Goal: Task Accomplishment & Management: Manage account settings

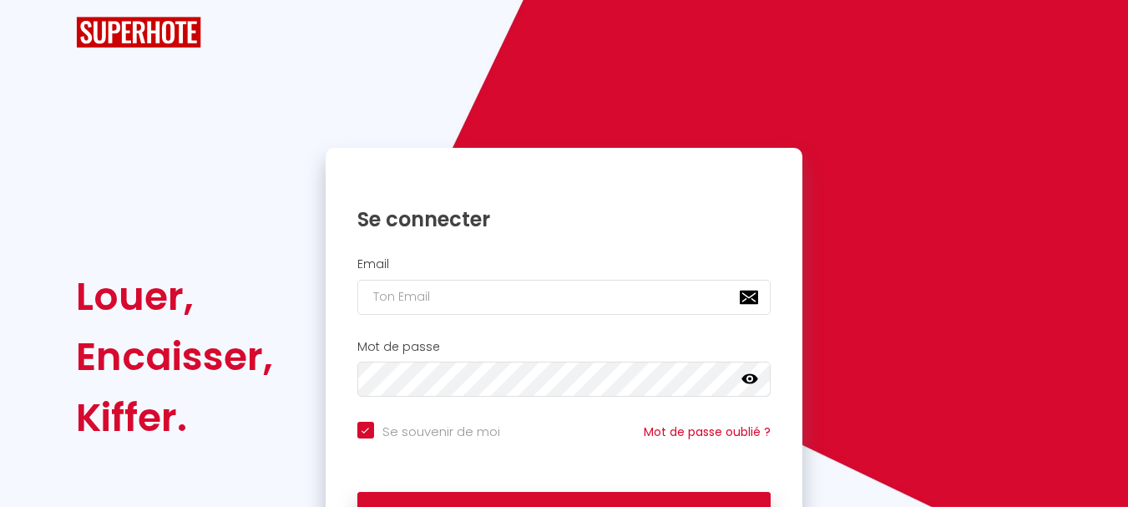
checkbox input "true"
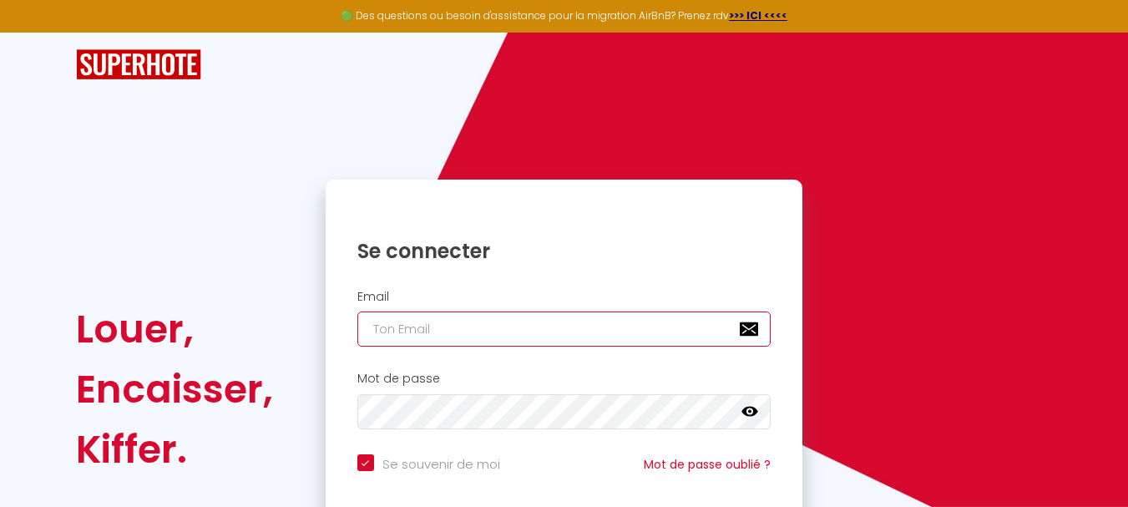
type input "[EMAIL_ADDRESS][DOMAIN_NAME]"
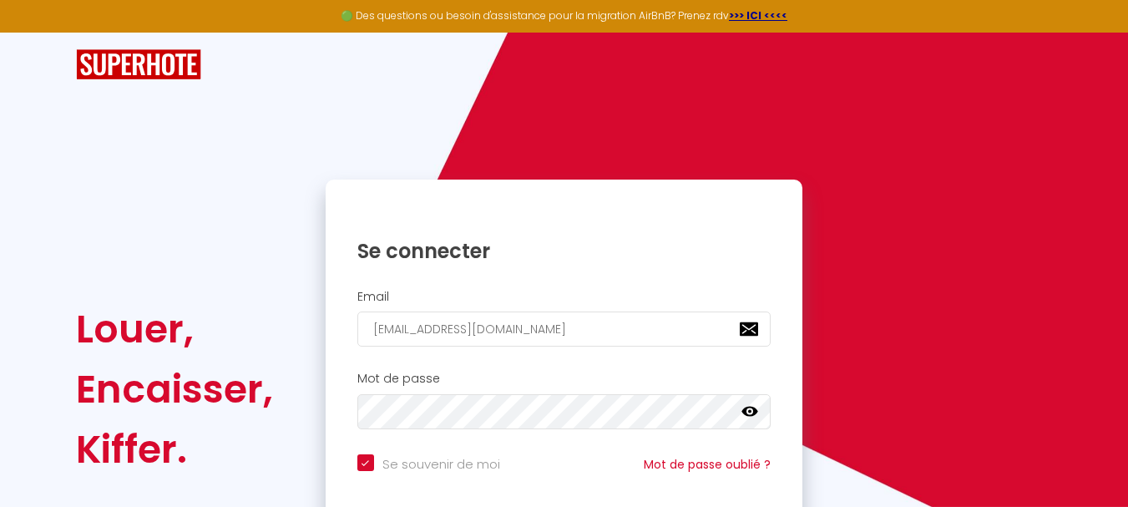
click at [675, 223] on div "Se connecter" at bounding box center [565, 238] width 478 height 51
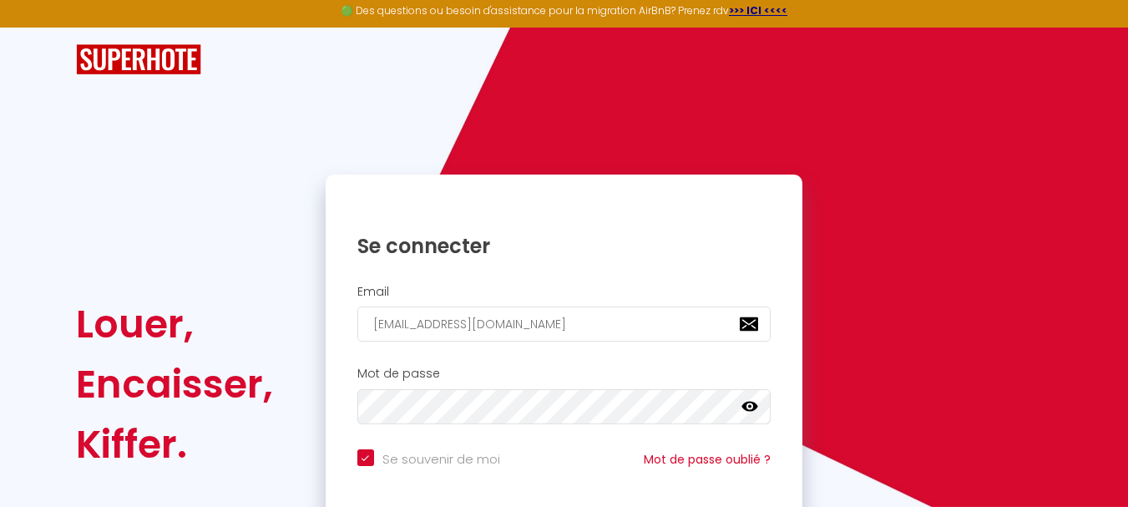
scroll to position [142, 0]
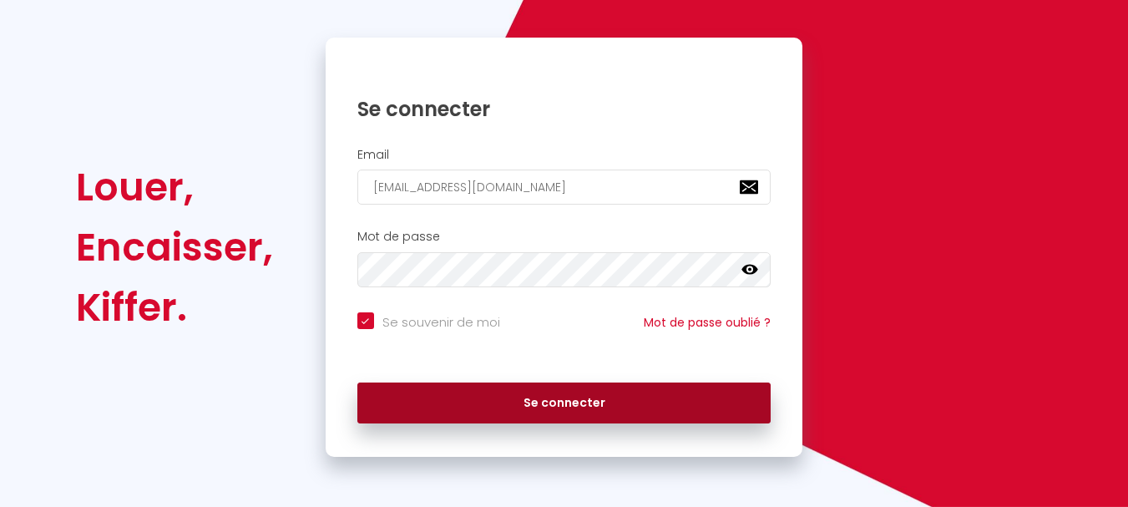
click at [523, 405] on button "Se connecter" at bounding box center [564, 403] width 414 height 42
checkbox input "true"
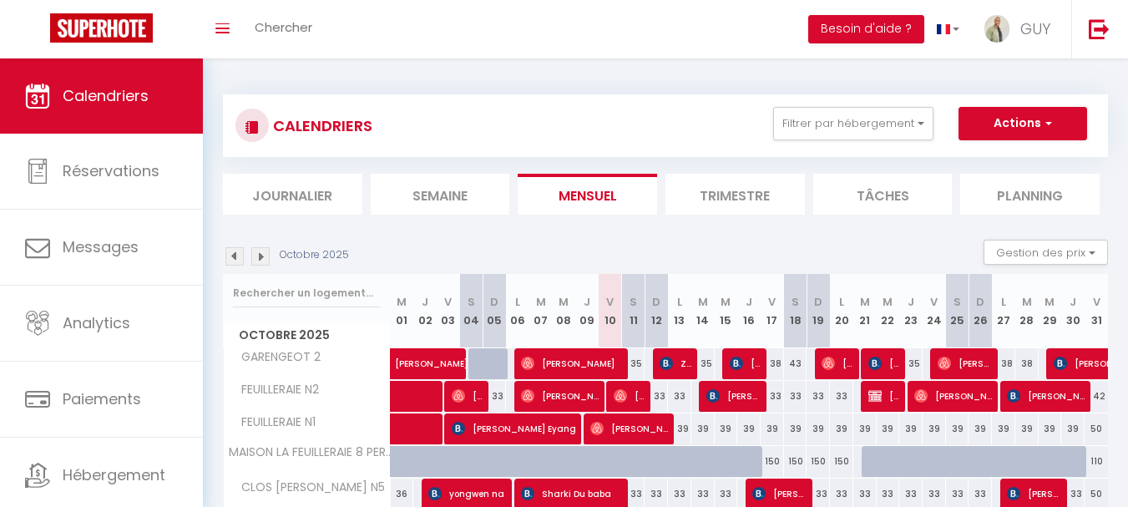
click at [646, 260] on div "Octobre 2025 Gestion des prix Nb Nuits minimum Règles Disponibilité" at bounding box center [665, 257] width 885 height 34
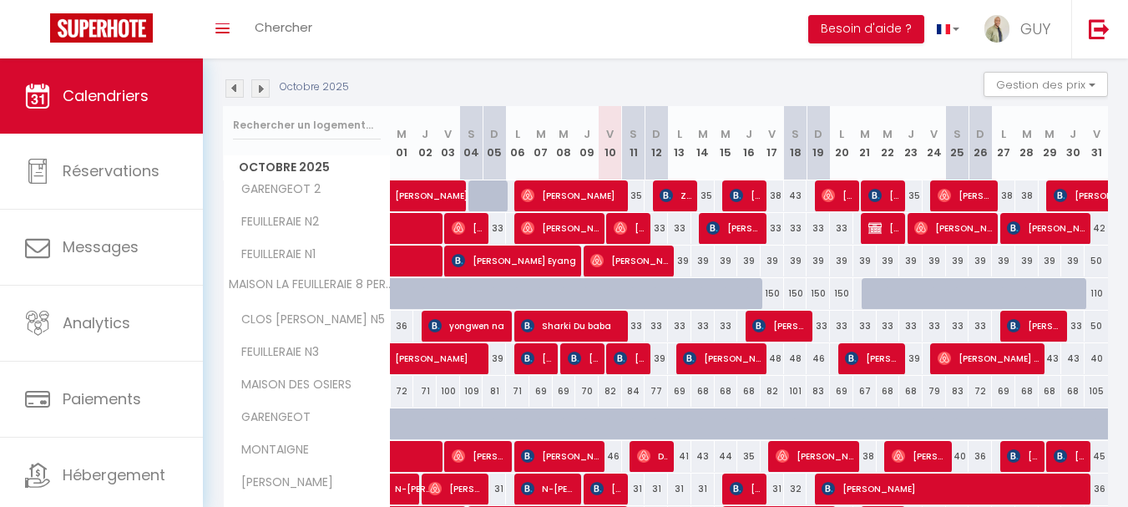
scroll to position [130, 0]
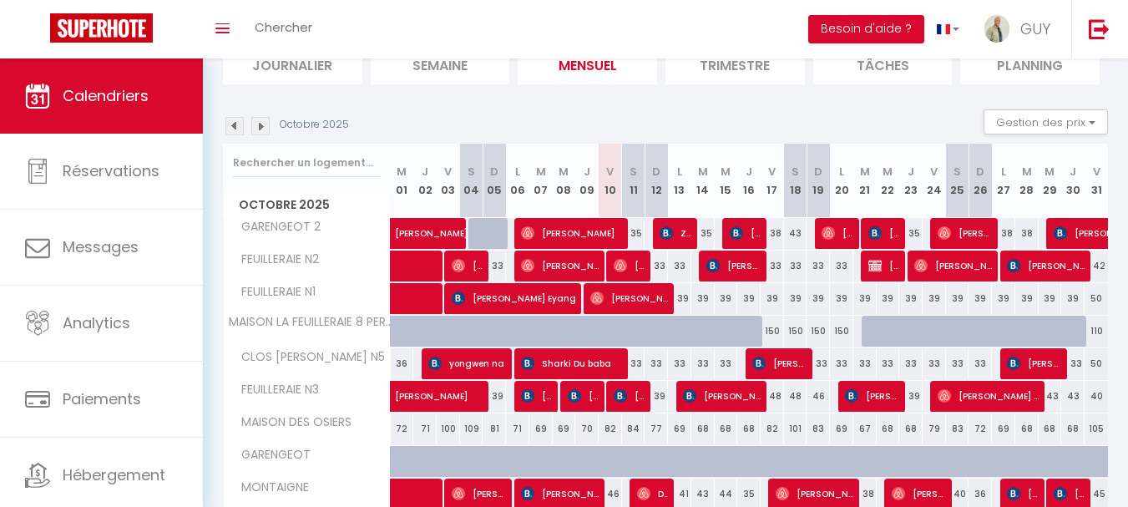
click at [627, 148] on th "S 11" at bounding box center [633, 181] width 23 height 74
